Goal: Task Accomplishment & Management: Use online tool/utility

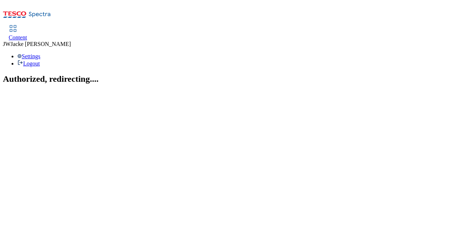
click at [27, 34] on span "Content" at bounding box center [18, 37] width 18 height 6
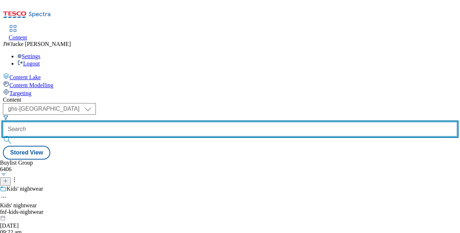
click at [202, 122] on input "text" at bounding box center [230, 129] width 454 height 14
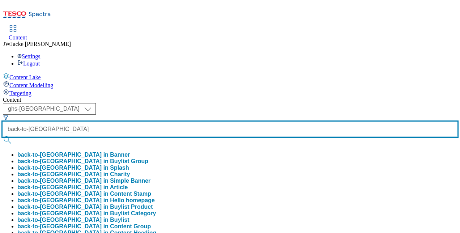
type input "back-to-uni"
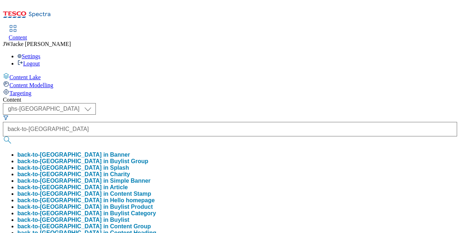
click at [148, 158] on button "back-to-uni in Buylist Group" at bounding box center [82, 161] width 131 height 7
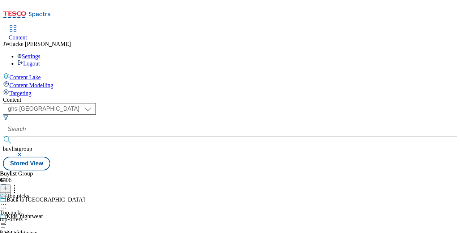
scroll to position [652, 0]
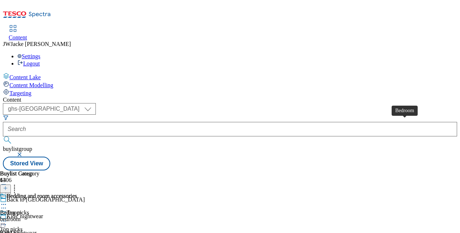
click at [22, 209] on span "Bedroom" at bounding box center [11, 212] width 22 height 7
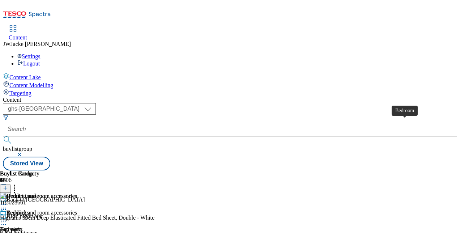
click at [22, 226] on span "Bedroom" at bounding box center [11, 229] width 22 height 7
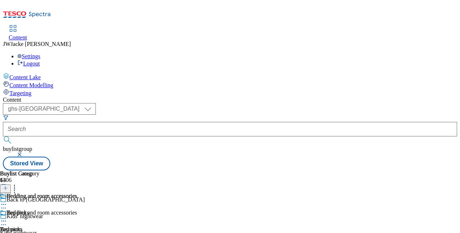
click at [77, 232] on div "bedroom" at bounding box center [38, 235] width 77 height 7
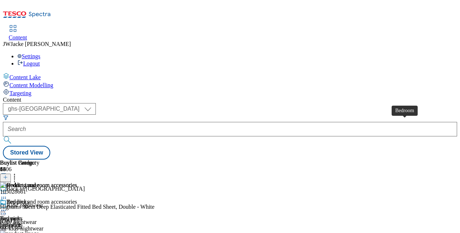
click at [22, 215] on span "Bedroom" at bounding box center [11, 218] width 22 height 7
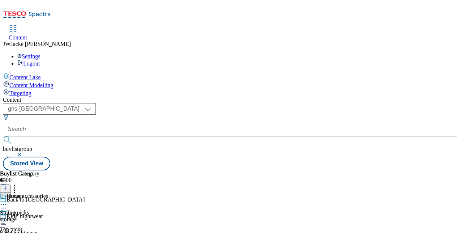
scroll to position [111, 0]
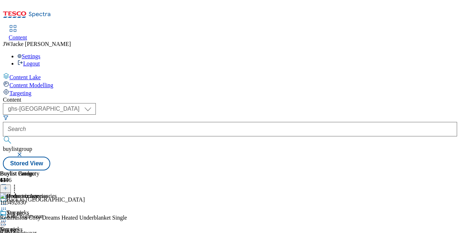
click at [5, 186] on line at bounding box center [5, 188] width 0 height 4
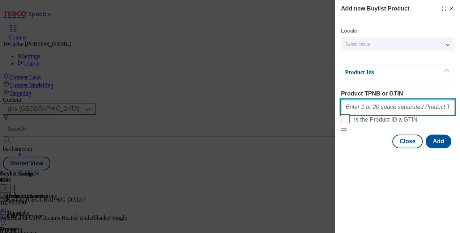
click at [372, 107] on input "Product TPNB or GTIN" at bounding box center [397, 107] width 113 height 14
paste input "106096267"
type input "106096267"
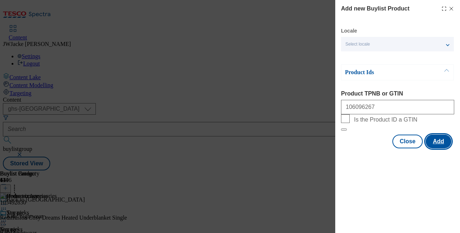
click at [438, 148] on button "Add" at bounding box center [438, 141] width 26 height 14
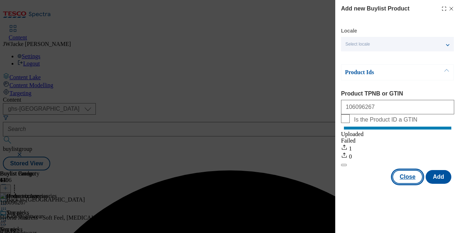
click at [407, 184] on button "Close" at bounding box center [407, 177] width 30 height 14
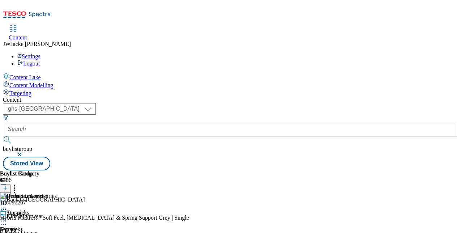
scroll to position [111, 0]
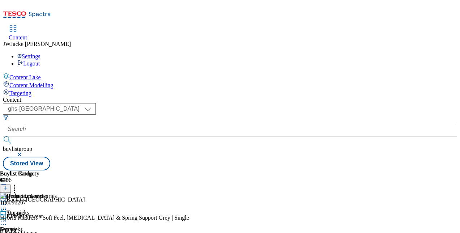
scroll to position [111, 0]
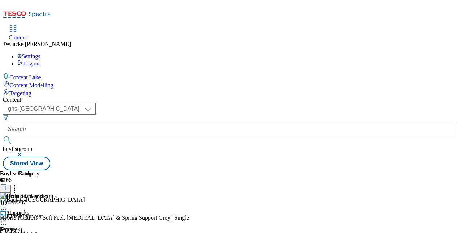
scroll to position [4, 0]
